Goal: Navigation & Orientation: Find specific page/section

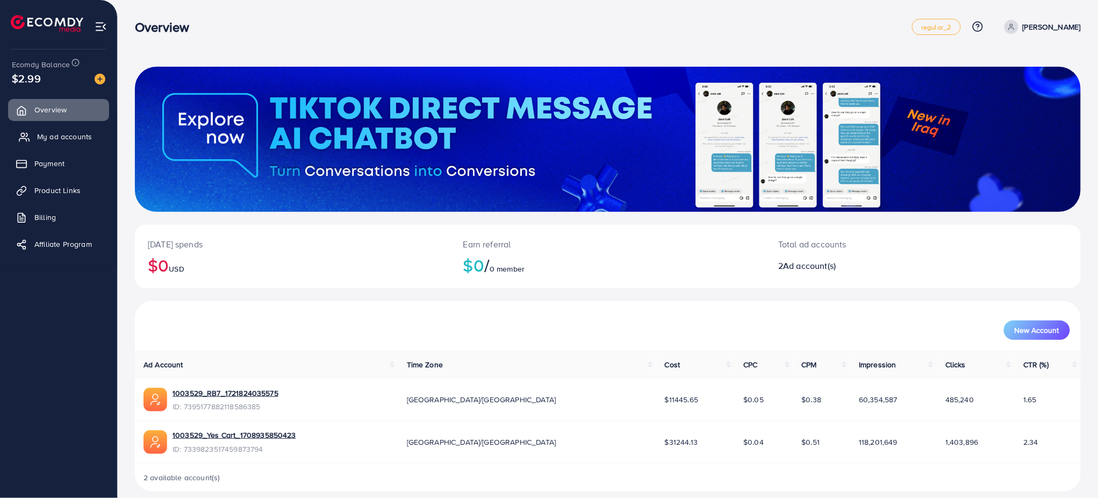
click at [53, 135] on span "My ad accounts" at bounding box center [64, 136] width 55 height 11
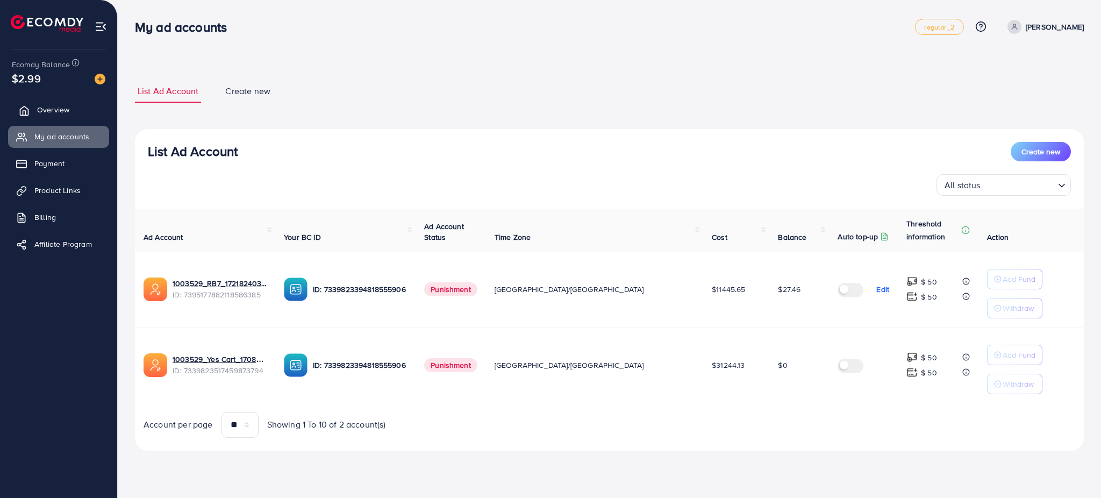
click at [70, 108] on link "Overview" at bounding box center [58, 110] width 101 height 22
